Goal: Information Seeking & Learning: Learn about a topic

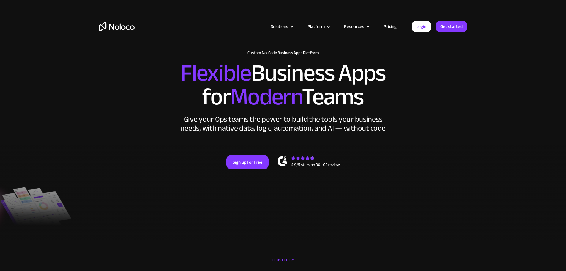
click at [396, 25] on link "Pricing" at bounding box center [390, 27] width 28 height 8
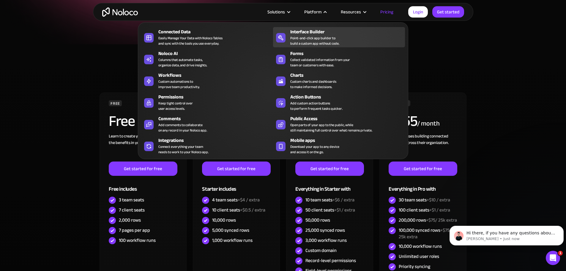
click at [310, 40] on div "Point-and-click app builder to build a custom app without code." at bounding box center [314, 40] width 49 height 11
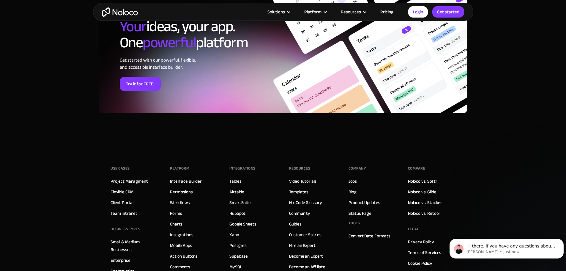
scroll to position [1943, 0]
